Goal: Task Accomplishment & Management: Use online tool/utility

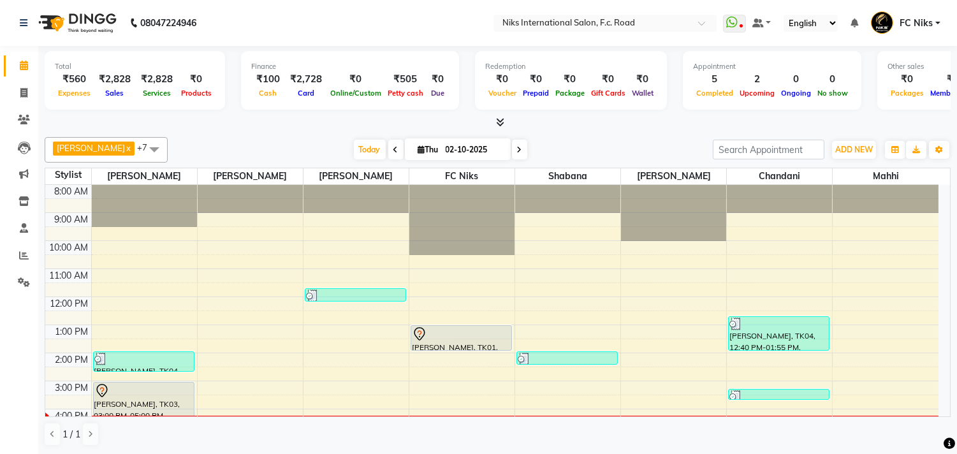
click at [20, 81] on li "Invoice" at bounding box center [19, 93] width 38 height 27
click at [26, 98] on icon at bounding box center [23, 93] width 7 height 10
select select "7"
select select "service"
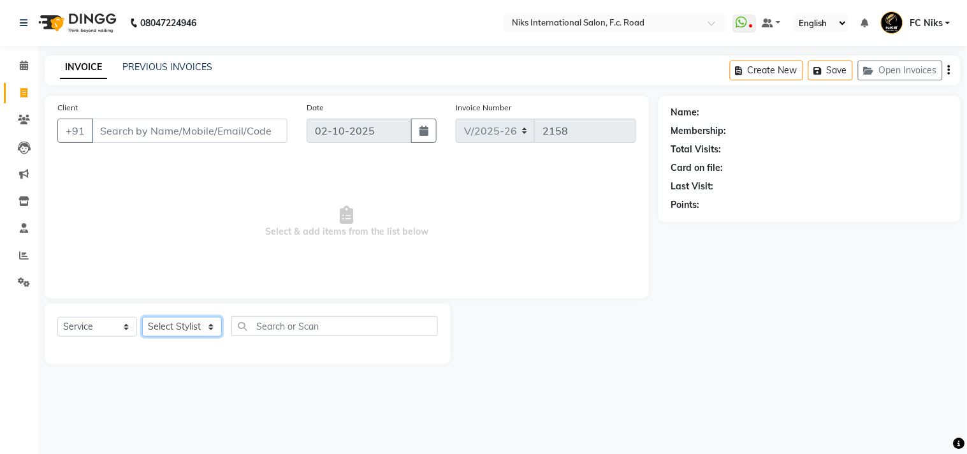
click at [168, 334] on select "Select Stylist [PERSON_NAME] [PERSON_NAME] CA [PERSON_NAME] FC Niks [PERSON_NAM…" at bounding box center [182, 327] width 80 height 20
select select "82852"
click at [142, 318] on select "Select Stylist [PERSON_NAME] [PERSON_NAME] CA [PERSON_NAME] FC Niks [PERSON_NAM…" at bounding box center [182, 327] width 80 height 20
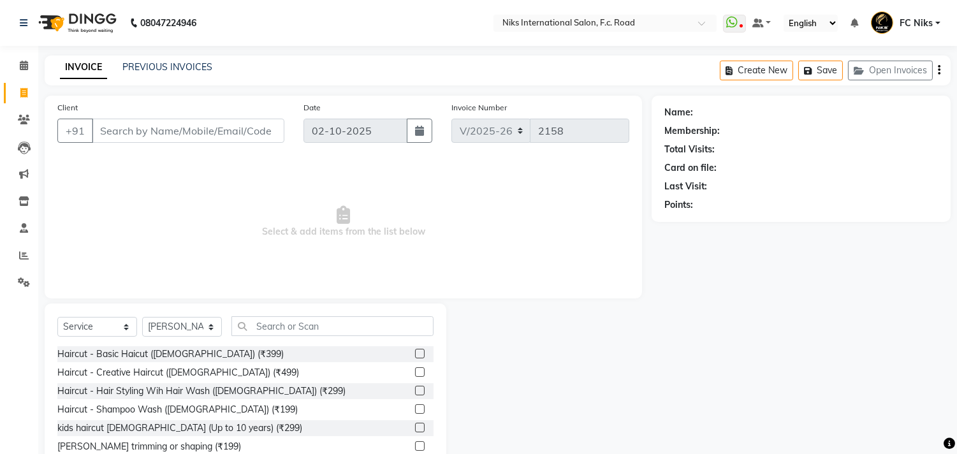
click at [318, 314] on div "Select Service Product Membership Package Voucher Prepaid Gift Card Select Styl…" at bounding box center [246, 398] width 402 height 188
click at [321, 328] on input "text" at bounding box center [332, 326] width 202 height 20
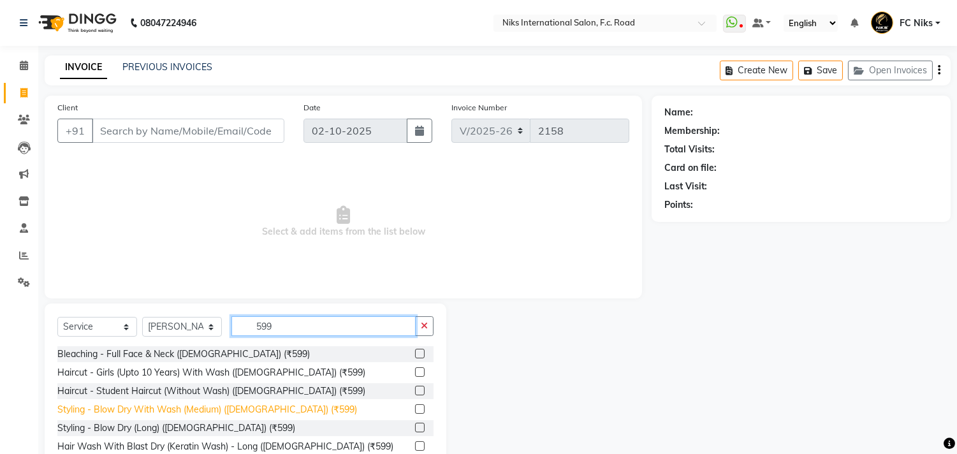
type input "599"
click at [270, 405] on div "Styling - Blow Dry With Wash (Medium) ([DEMOGRAPHIC_DATA]) (₹599)" at bounding box center [207, 409] width 300 height 13
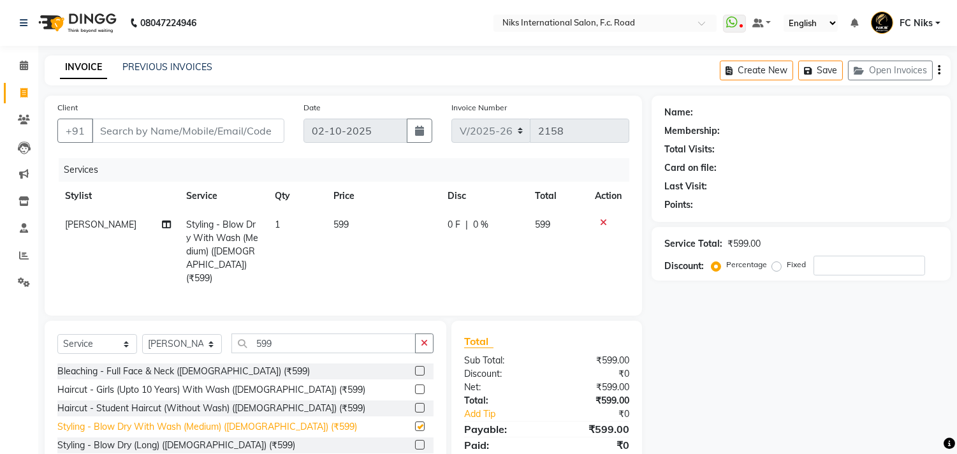
checkbox input "false"
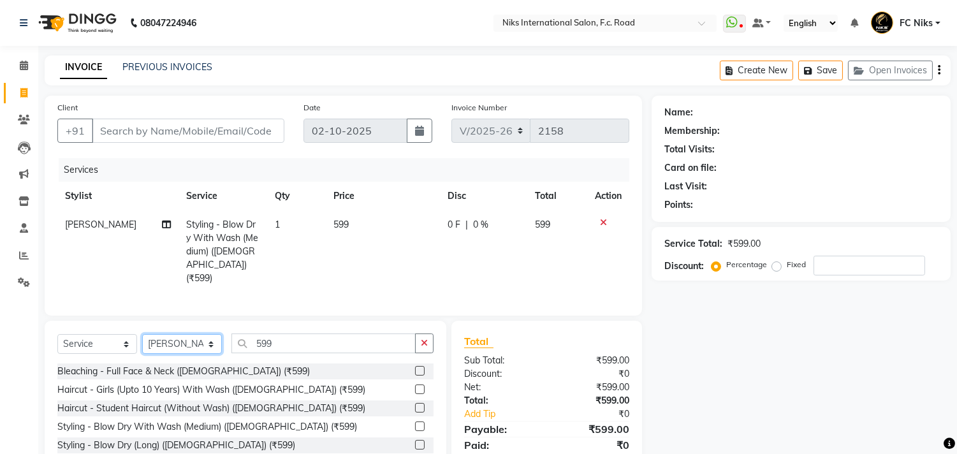
click at [193, 341] on select "Select Stylist [PERSON_NAME] [PERSON_NAME] CA [PERSON_NAME] FC Niks [PERSON_NAM…" at bounding box center [182, 344] width 80 height 20
select select "160"
click at [142, 334] on select "Select Stylist [PERSON_NAME] [PERSON_NAME] CA [PERSON_NAME] FC Niks [PERSON_NAM…" at bounding box center [182, 344] width 80 height 20
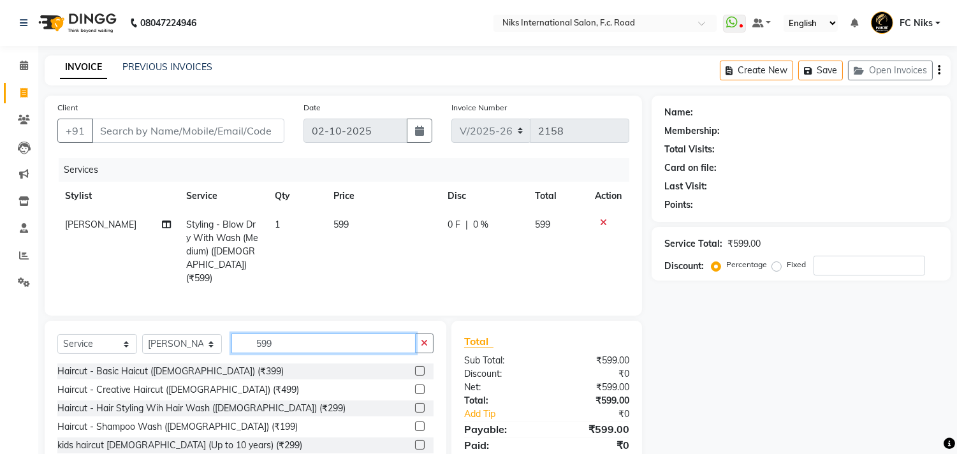
click at [335, 345] on input "599" at bounding box center [323, 343] width 184 height 20
type input "5"
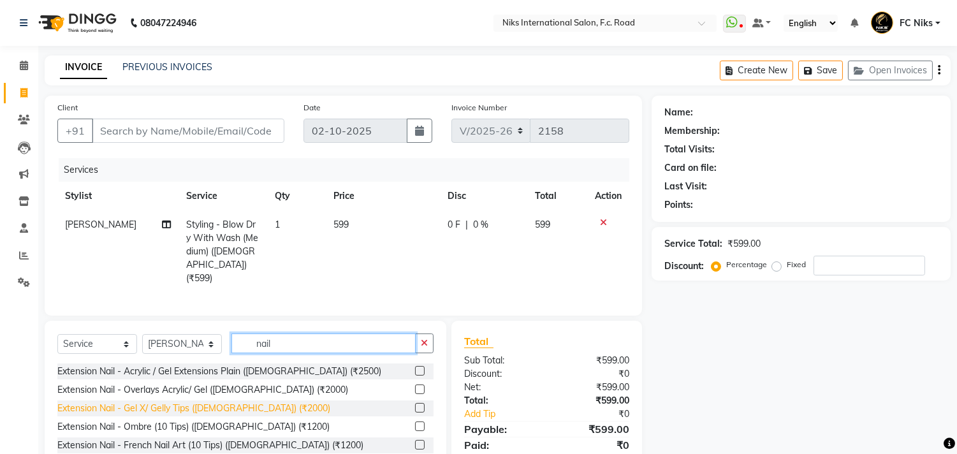
type input "nail"
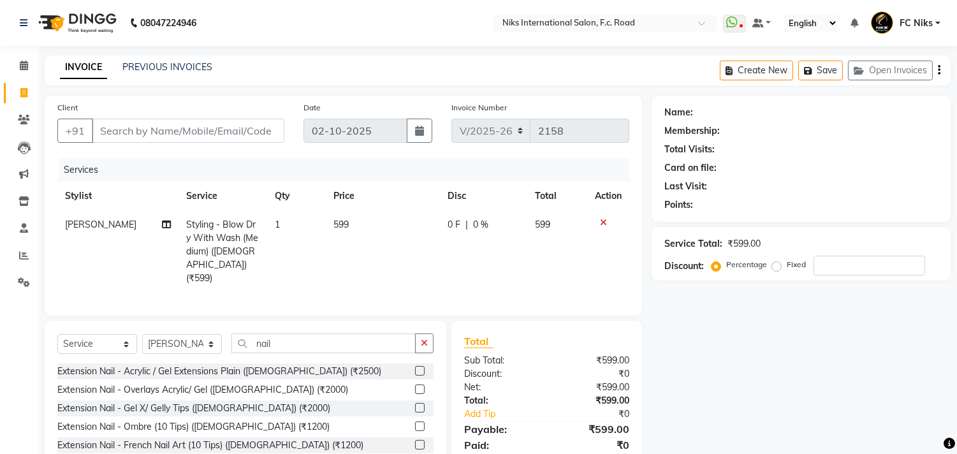
click at [196, 408] on div "Extension Nail - Gel X/ Gelly Tips ([DEMOGRAPHIC_DATA]) (₹2000)" at bounding box center [193, 408] width 273 height 13
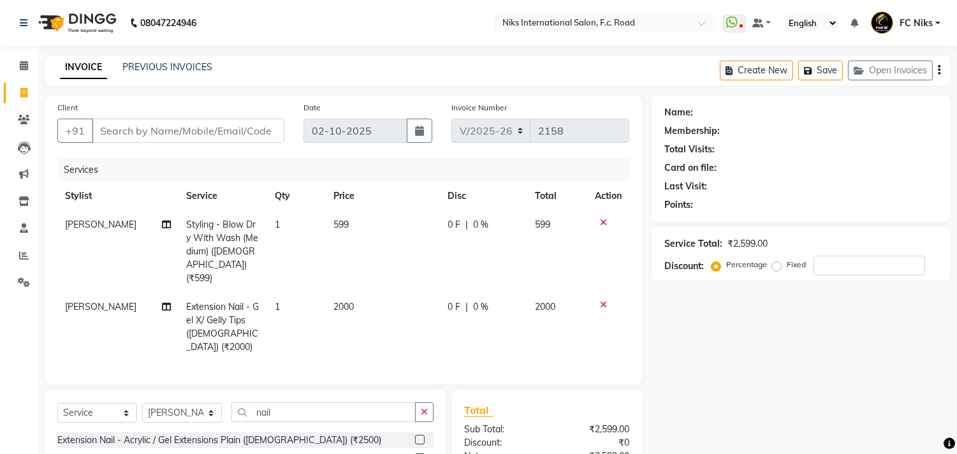
checkbox input "false"
click at [356, 293] on td "2000" at bounding box center [383, 327] width 114 height 69
select select "160"
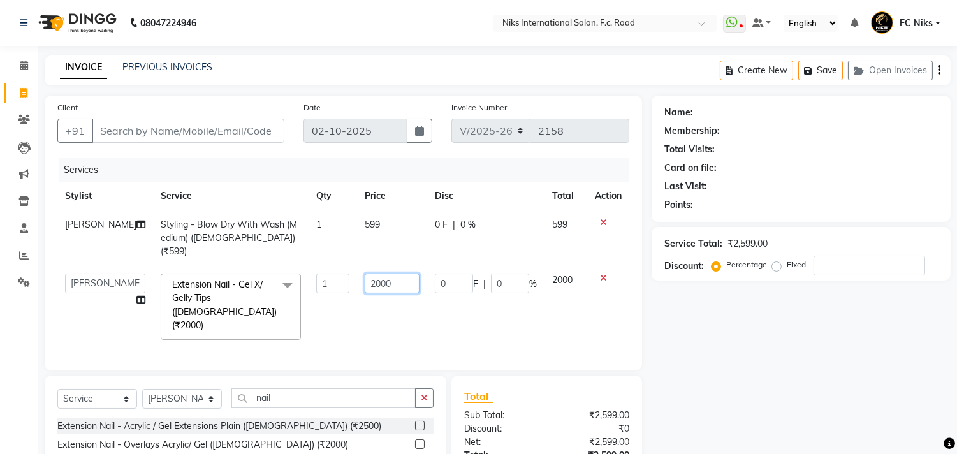
click at [384, 274] on input "2000" at bounding box center [392, 284] width 55 height 20
type input "2"
type input "1000"
click at [357, 221] on td "599" at bounding box center [392, 237] width 70 height 55
select select "82852"
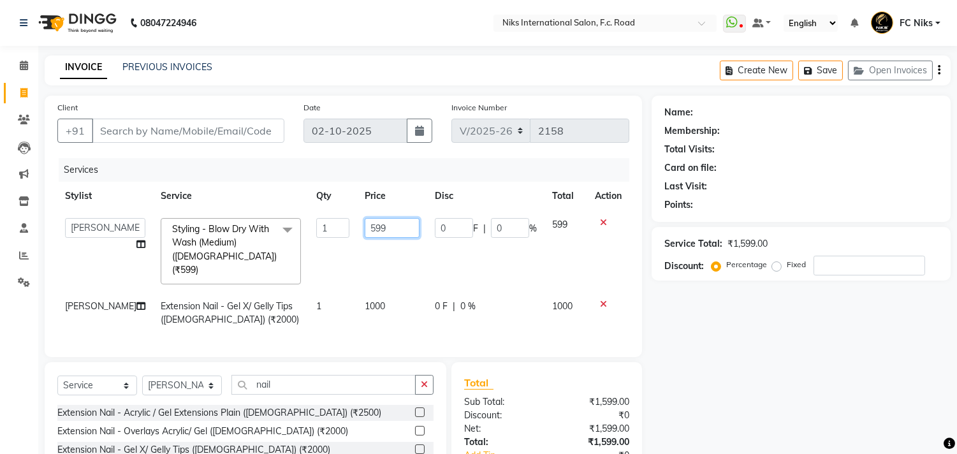
click at [411, 230] on input "599" at bounding box center [392, 228] width 55 height 20
type input "5"
type input "600"
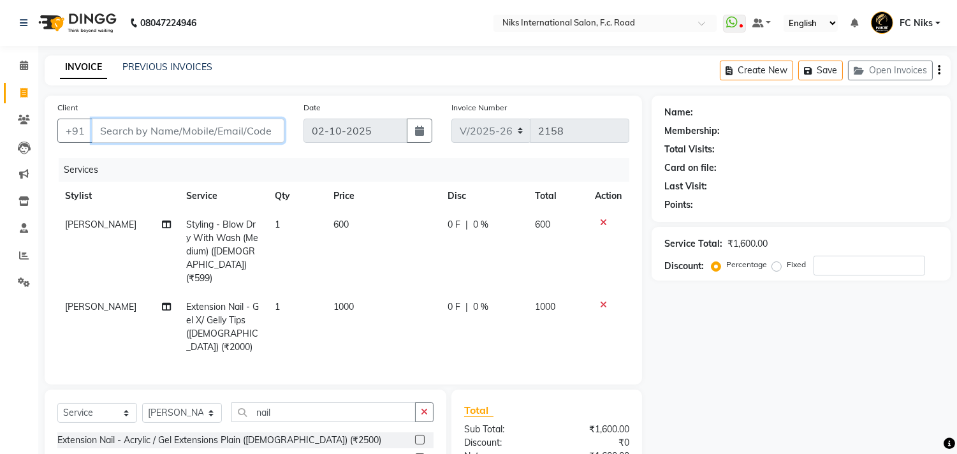
click at [253, 137] on input "Client" at bounding box center [188, 131] width 193 height 24
type input "7"
type input "0"
type input "7558574981"
click at [253, 136] on span "Add Client" at bounding box center [251, 130] width 50 height 13
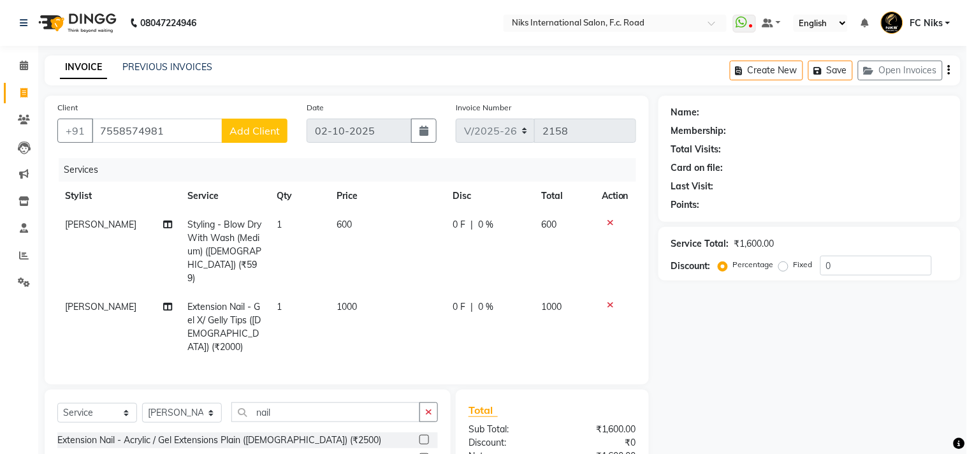
select select "22"
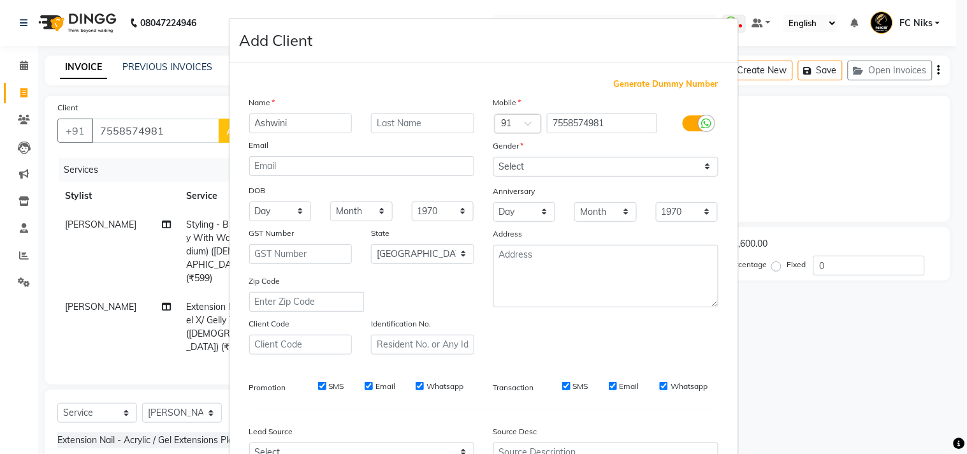
type input "Ashwini"
click at [390, 124] on input "text" at bounding box center [422, 123] width 103 height 20
type input "[PERSON_NAME]"
drag, startPoint x: 552, startPoint y: 172, endPoint x: 566, endPoint y: 175, distance: 14.3
click at [552, 172] on select "Select [DEMOGRAPHIC_DATA] [DEMOGRAPHIC_DATA] Other Prefer Not To Say" at bounding box center [606, 167] width 225 height 20
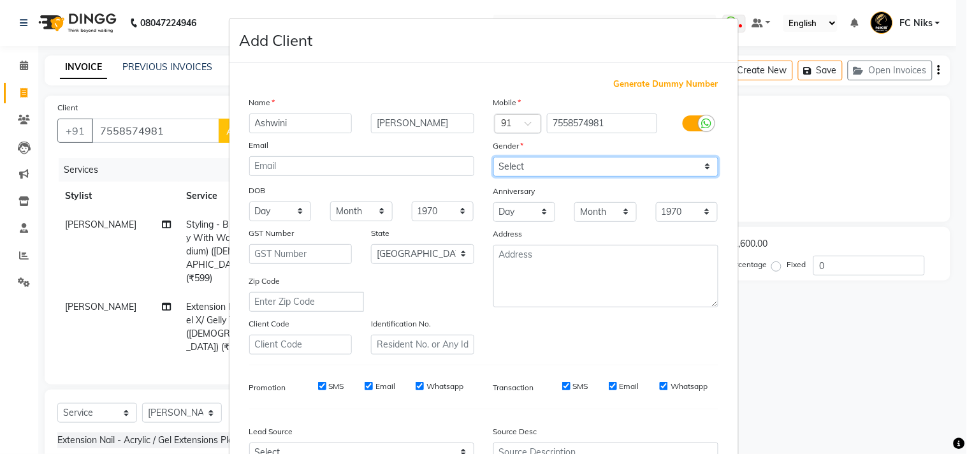
select select "[DEMOGRAPHIC_DATA]"
click at [494, 157] on select "Select [DEMOGRAPHIC_DATA] [DEMOGRAPHIC_DATA] Other Prefer Not To Say" at bounding box center [606, 167] width 225 height 20
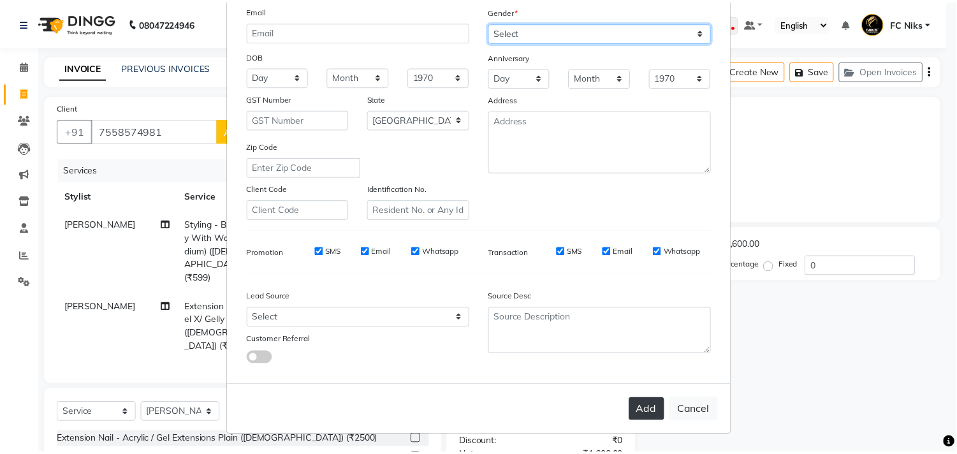
scroll to position [135, 0]
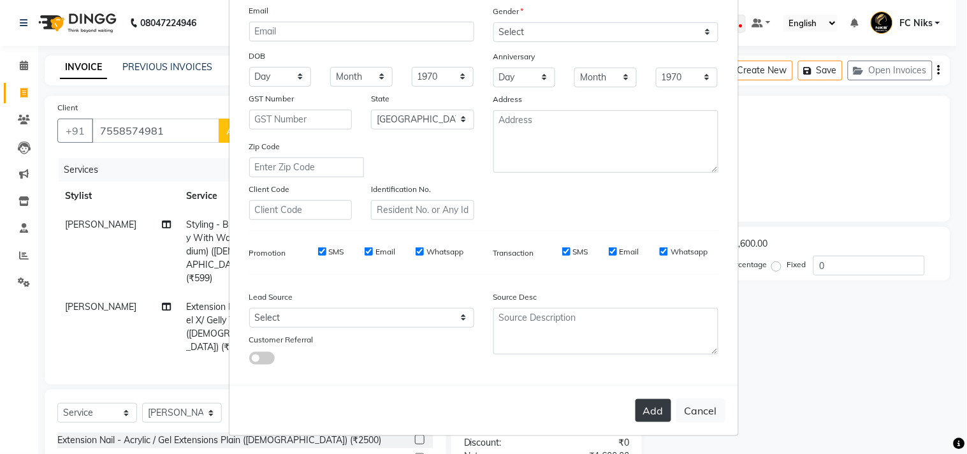
click at [664, 411] on button "Add" at bounding box center [654, 410] width 36 height 23
type input "75******81"
select select
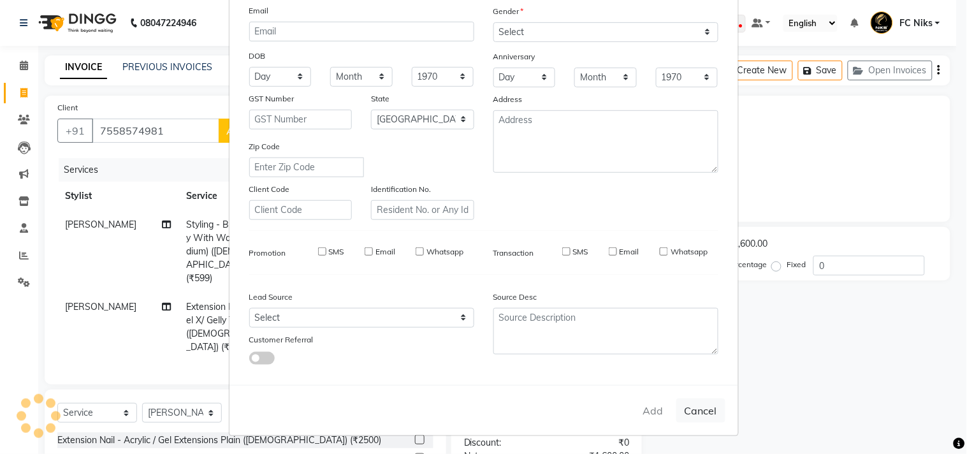
select select "null"
select select
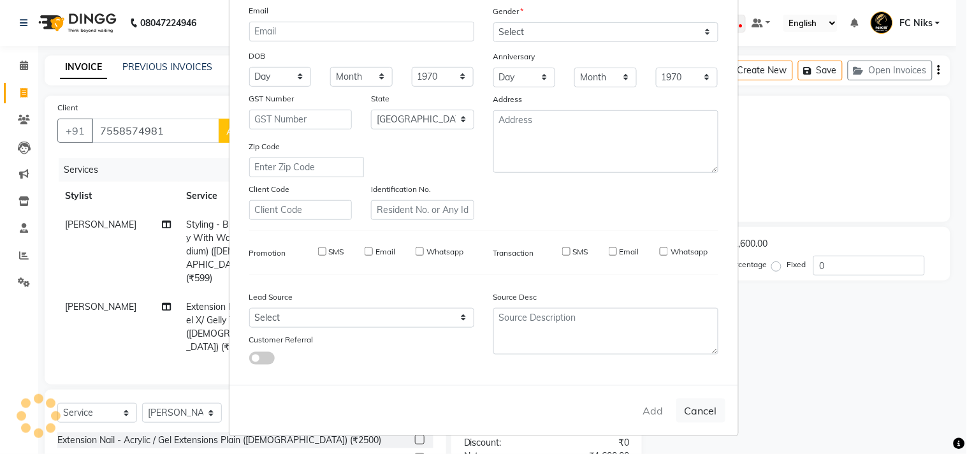
checkbox input "false"
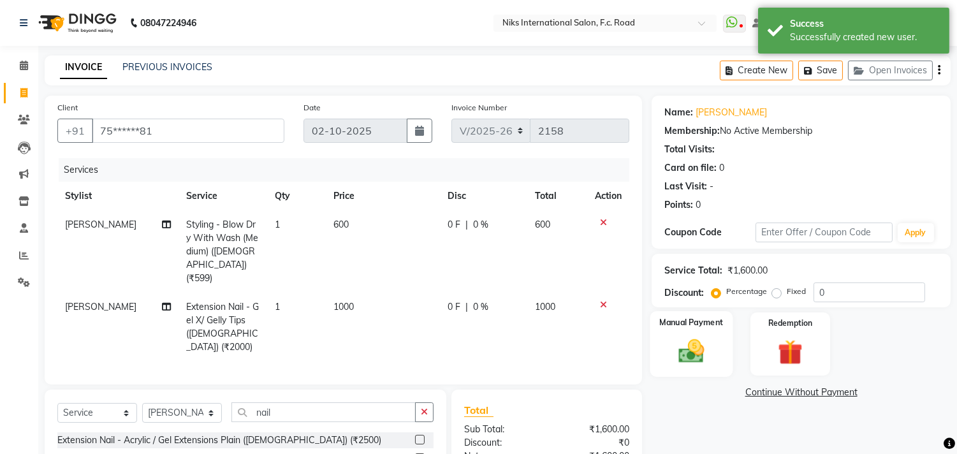
click at [715, 348] on div "Manual Payment" at bounding box center [691, 343] width 83 height 65
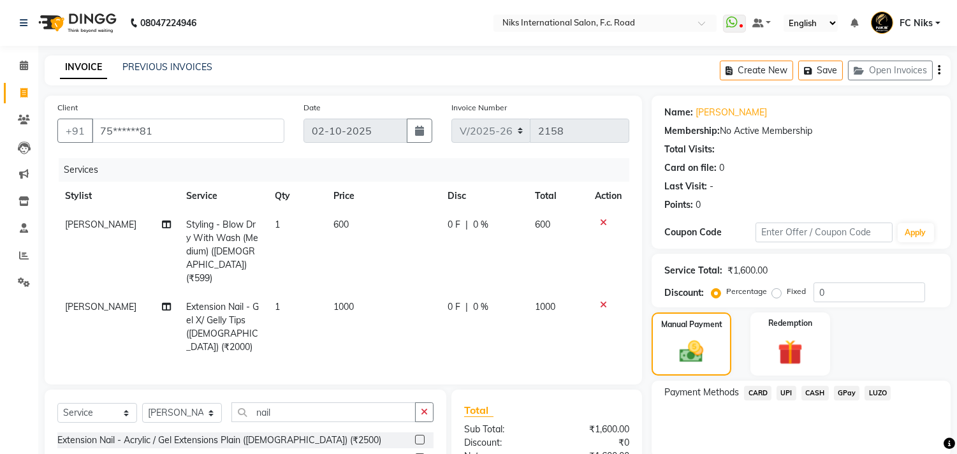
click at [753, 390] on span "CARD" at bounding box center [757, 393] width 27 height 15
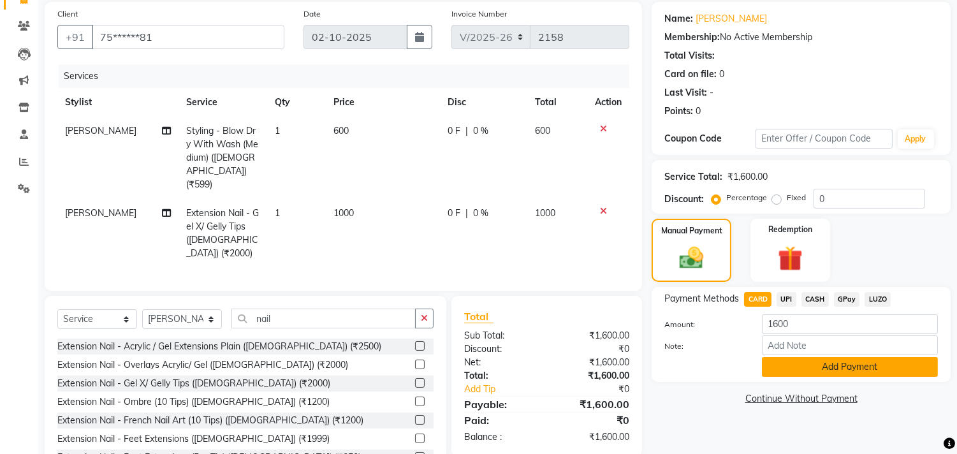
click at [779, 374] on button "Add Payment" at bounding box center [850, 367] width 176 height 20
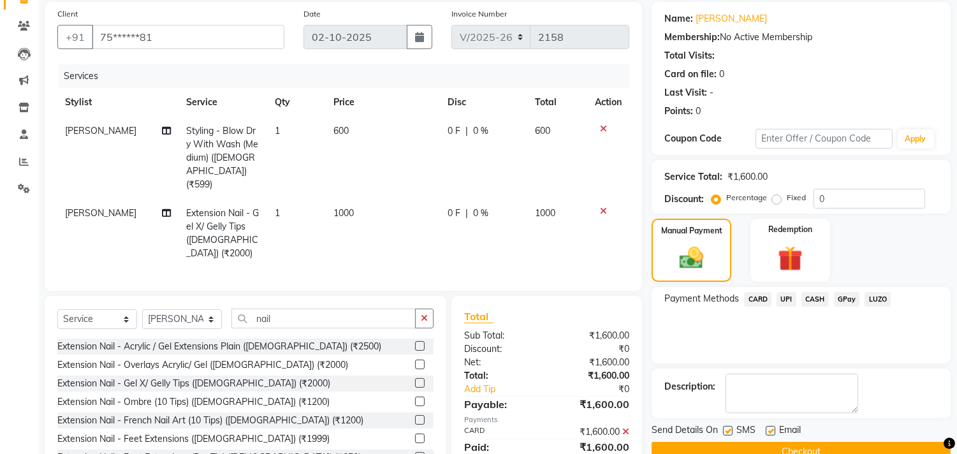
click at [811, 446] on button "Checkout" at bounding box center [801, 452] width 299 height 20
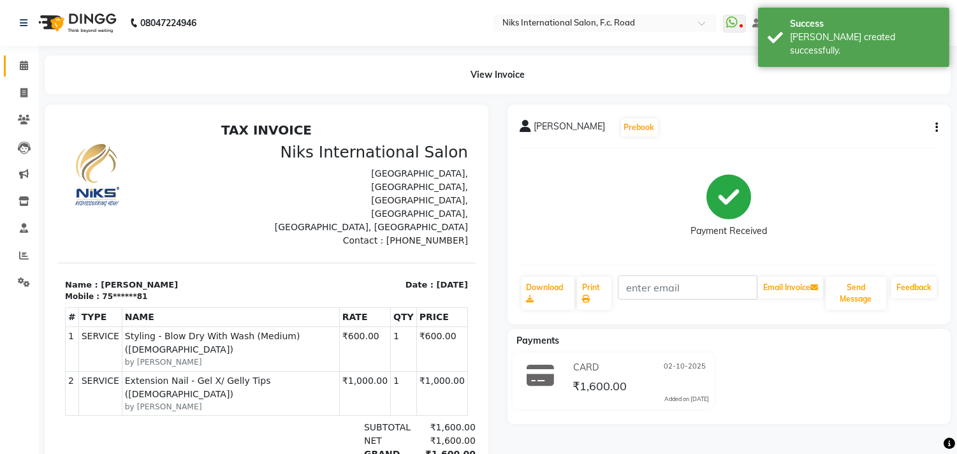
click at [14, 55] on link "Calendar" at bounding box center [19, 65] width 31 height 21
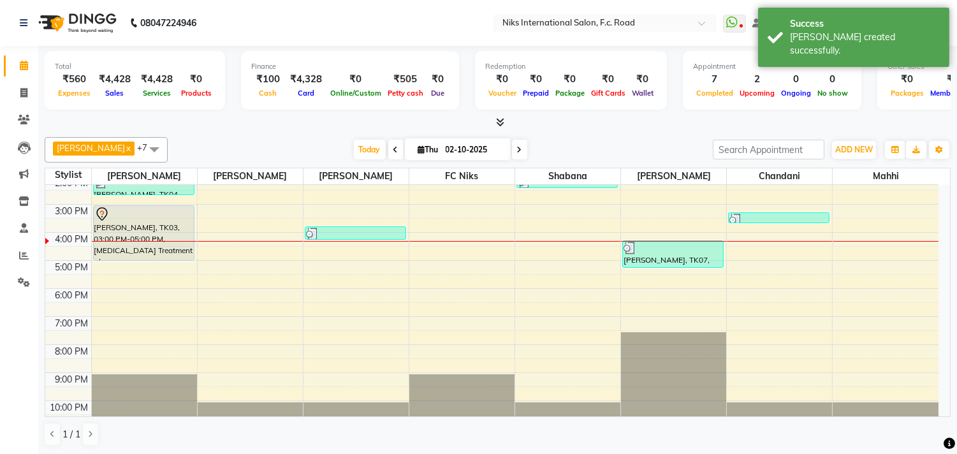
scroll to position [167, 0]
